Goal: Find specific page/section: Find specific page/section

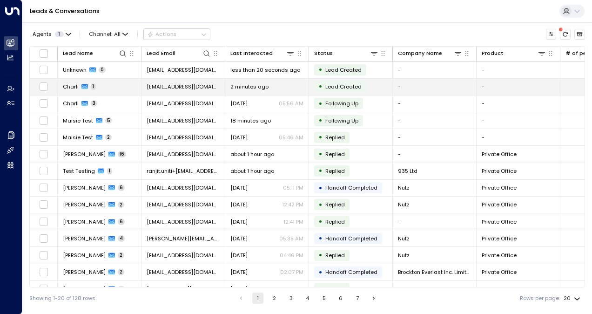
click at [172, 86] on span "[EMAIL_ADDRESS][DOMAIN_NAME]" at bounding box center [183, 86] width 73 height 7
click at [183, 85] on span "[EMAIL_ADDRESS][DOMAIN_NAME]" at bounding box center [183, 86] width 73 height 7
click at [162, 88] on span "[EMAIL_ADDRESS][DOMAIN_NAME]" at bounding box center [183, 86] width 73 height 7
